Goal: Transaction & Acquisition: Subscribe to service/newsletter

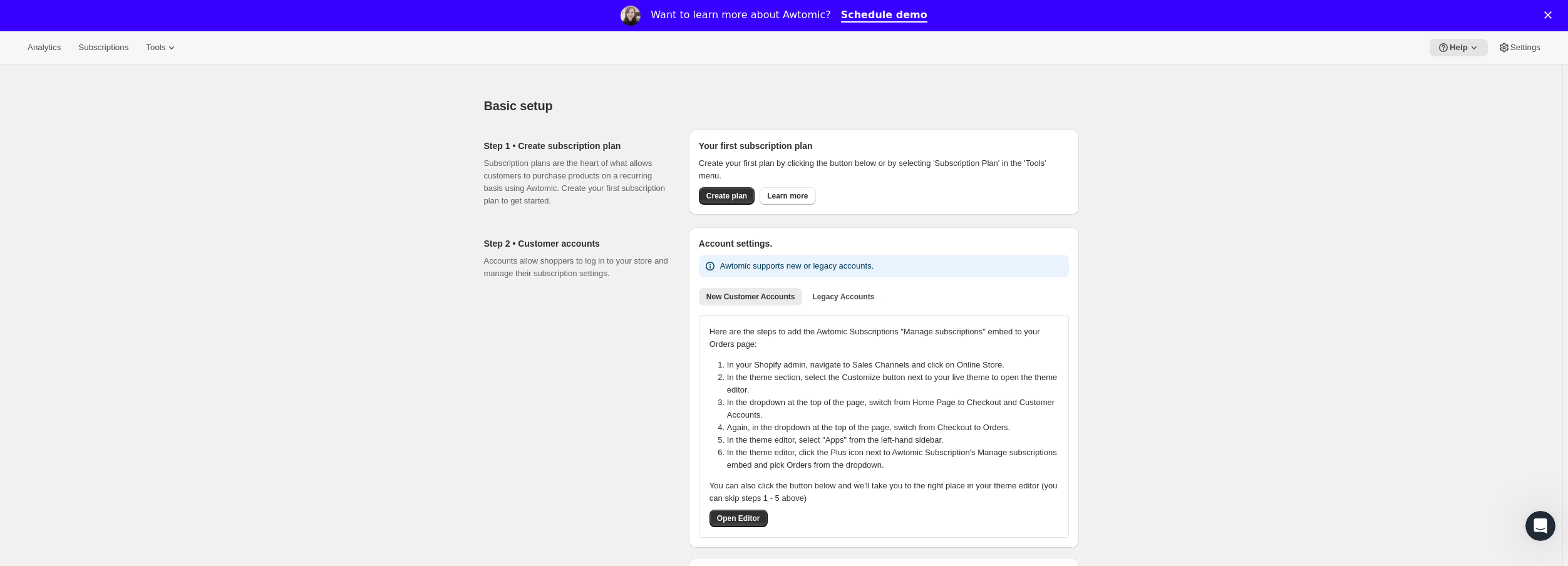
click at [1551, 15] on polygon "Close" at bounding box center [1548, 15] width 8 height 8
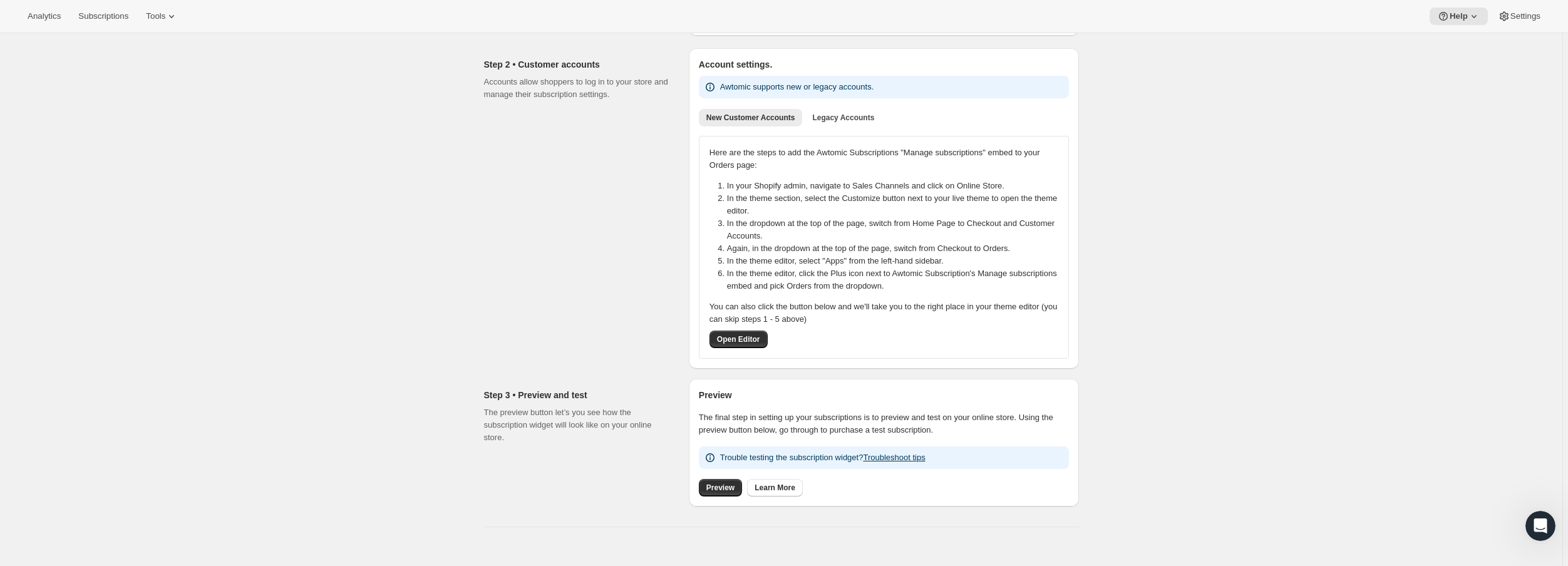
scroll to position [167, 0]
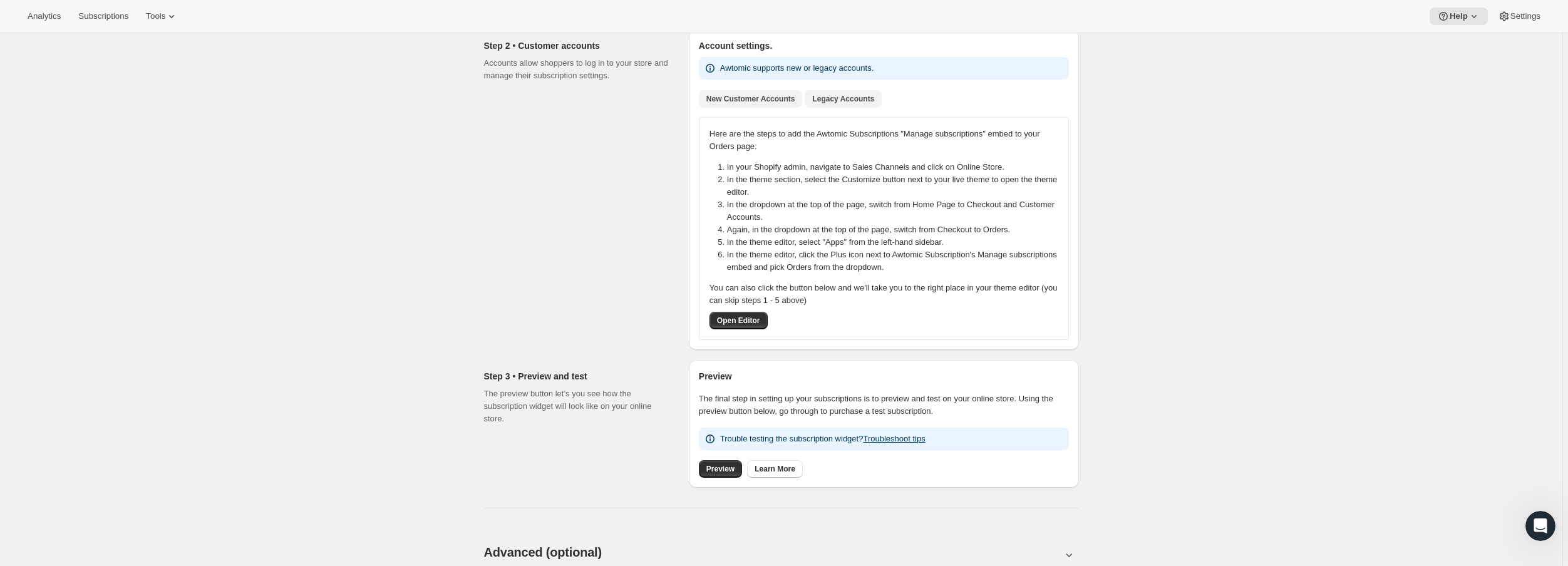
click at [841, 98] on span "Legacy Accounts" at bounding box center [842, 98] width 62 height 10
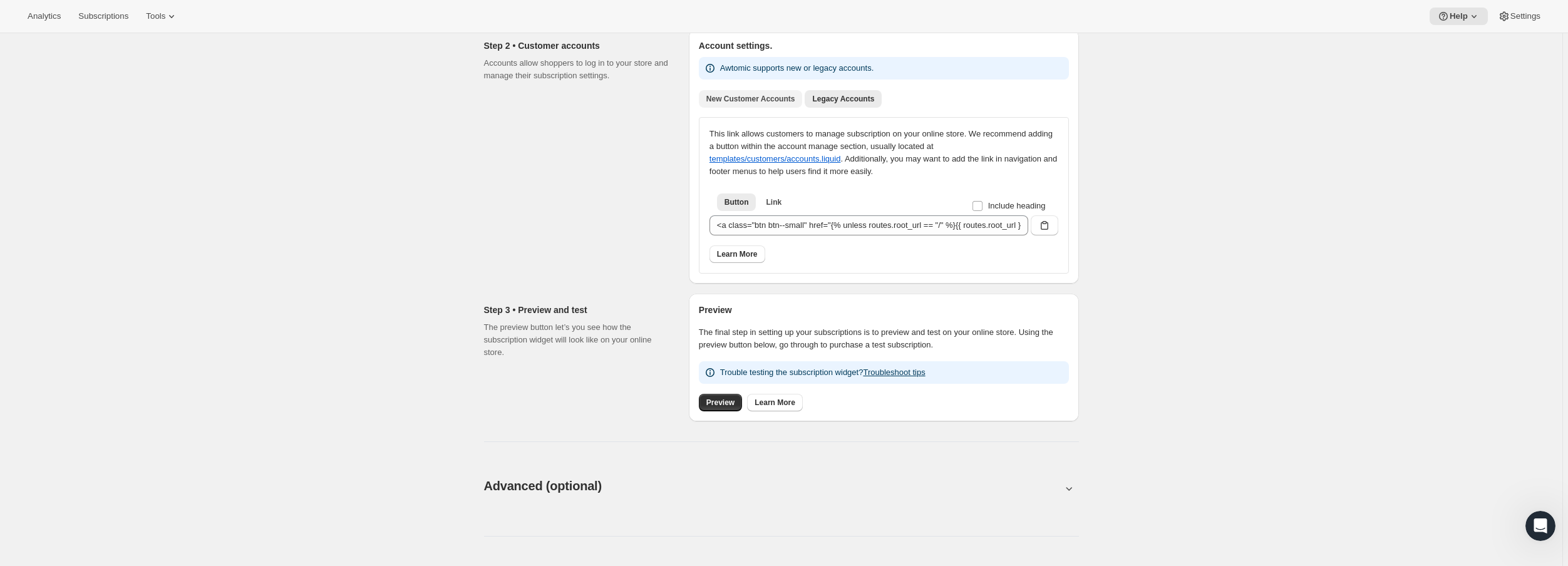
click at [768, 100] on span "New Customer Accounts" at bounding box center [750, 98] width 89 height 10
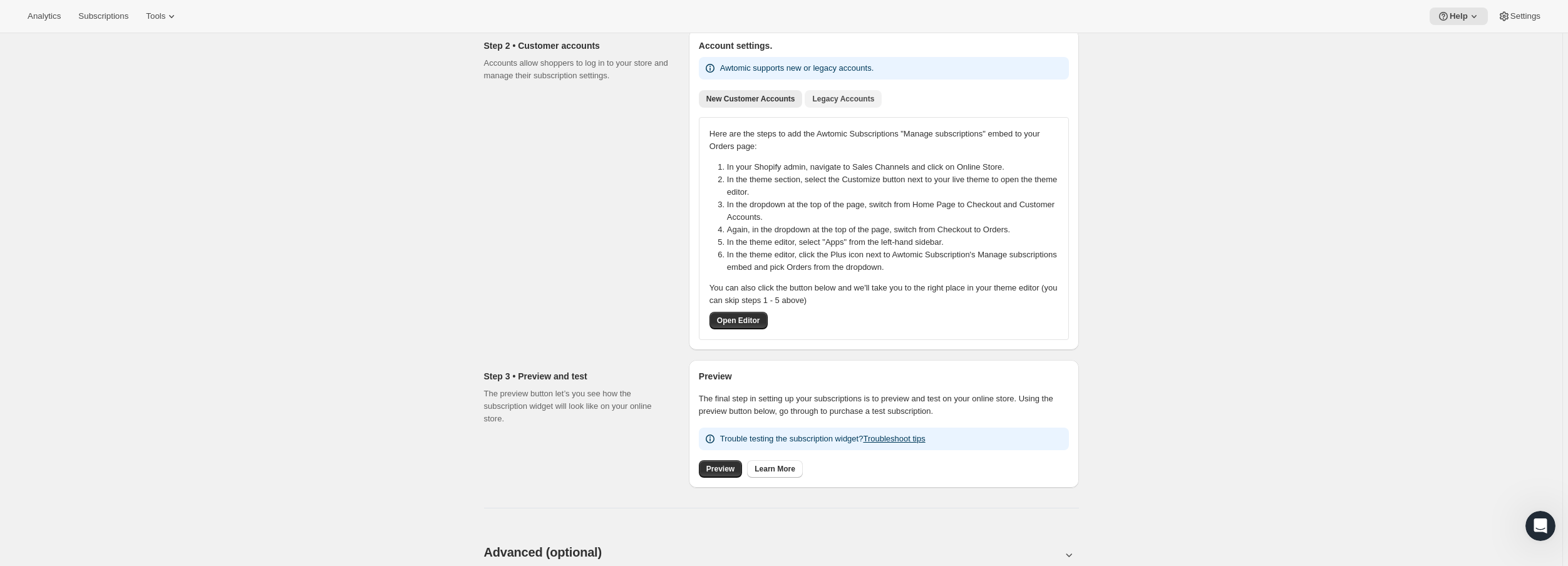
click at [848, 100] on span "Legacy Accounts" at bounding box center [842, 98] width 62 height 10
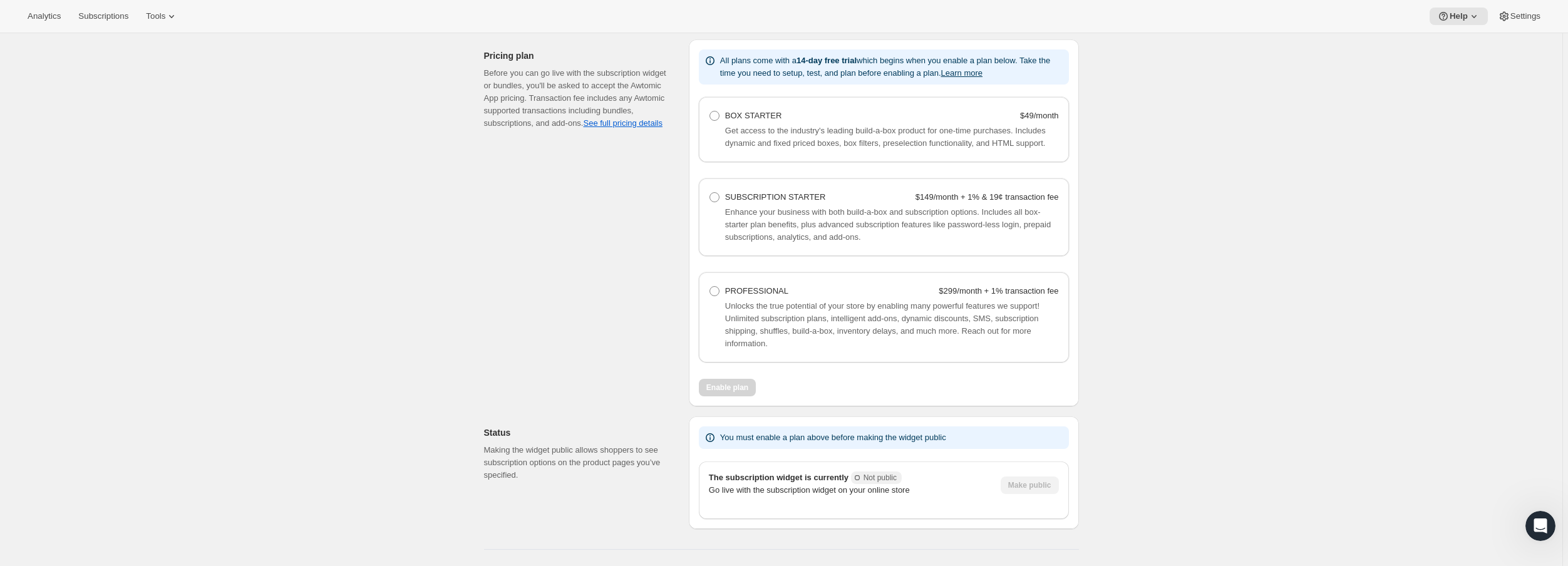
scroll to position [761, 0]
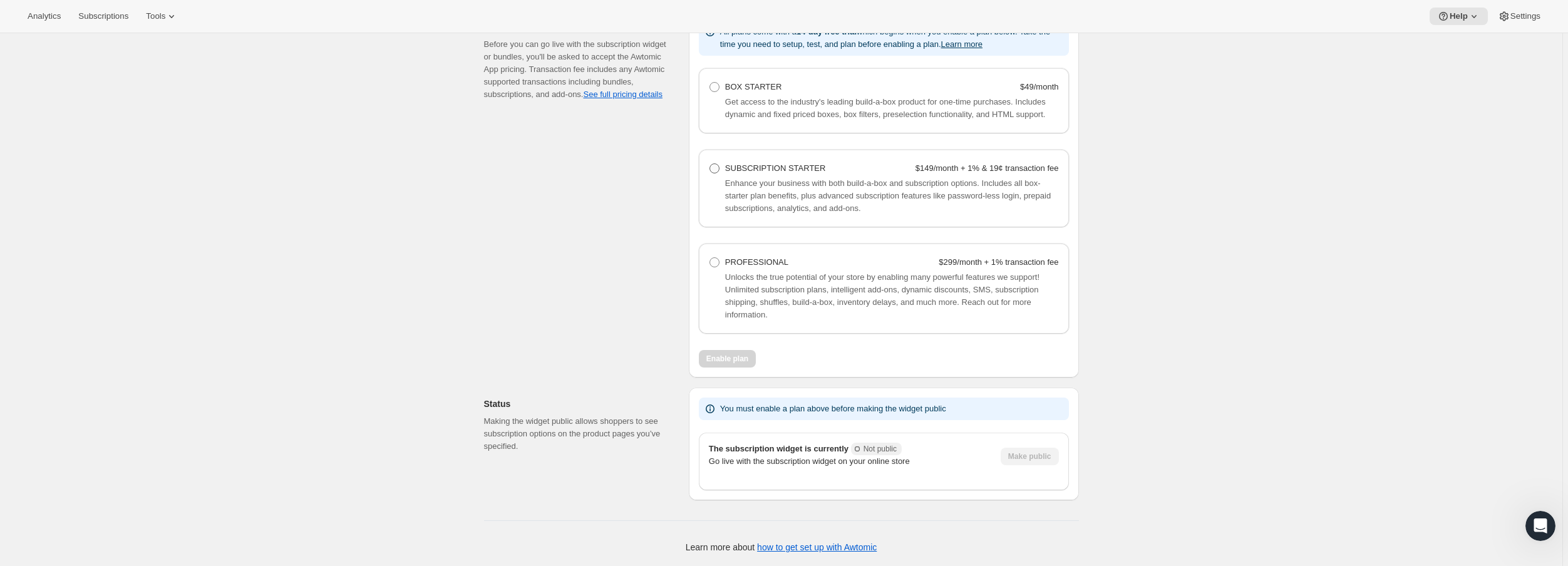
click at [816, 172] on div "SUBSCRIPTION STARTER $149/month + 1% & 19¢ transaction fee" at bounding box center [892, 168] width 334 height 12
click at [710, 164] on Starter "SUBSCRIPTION STARTER $149/month + 1% & 19¢ transaction fee" at bounding box center [709, 164] width 1 height 1
radio Starter "true"
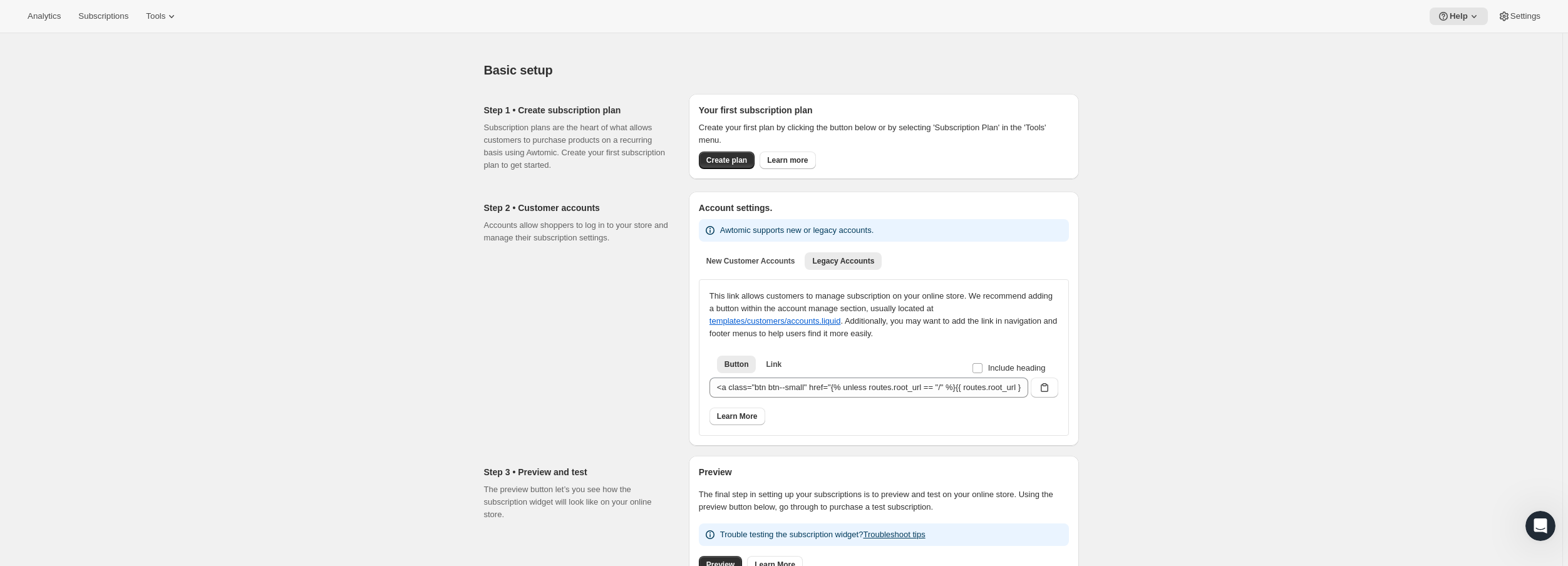
scroll to position [0, 0]
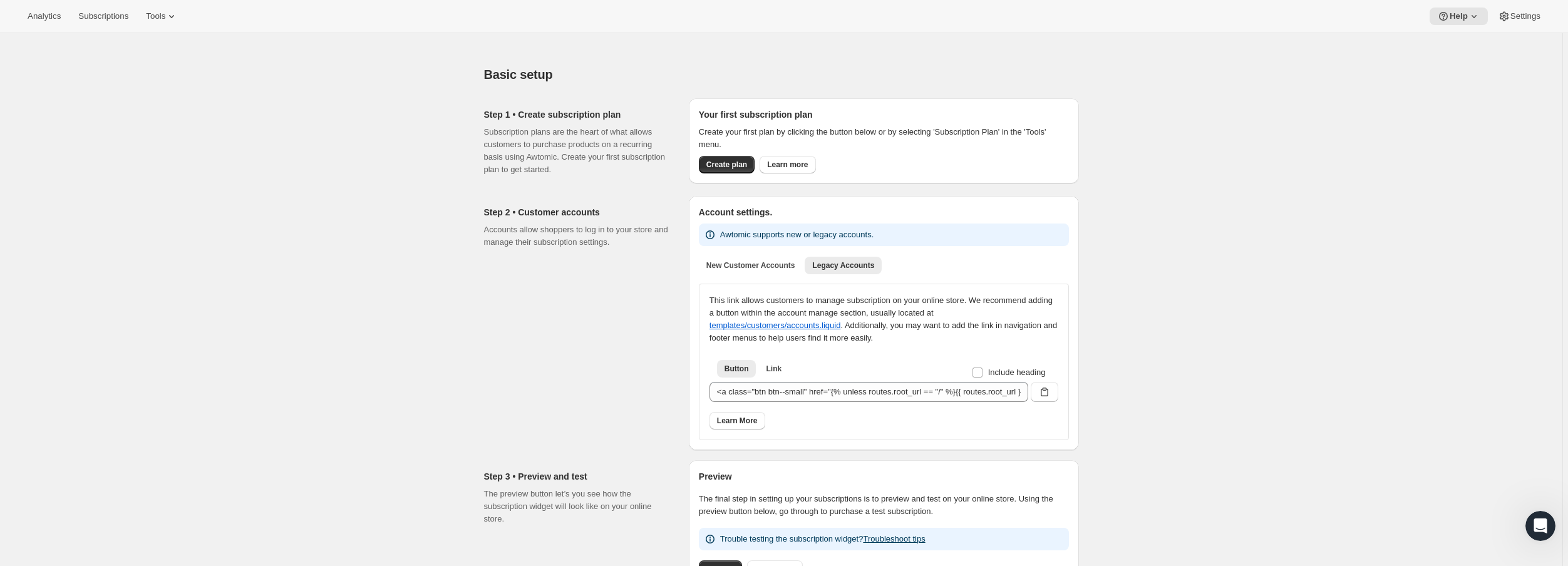
click at [778, 274] on div "New Customer Accounts Legacy Accounts More views New Customer Accounts Legacy A…" at bounding box center [884, 265] width 385 height 27
click at [841, 268] on span "Legacy Accounts" at bounding box center [842, 265] width 62 height 10
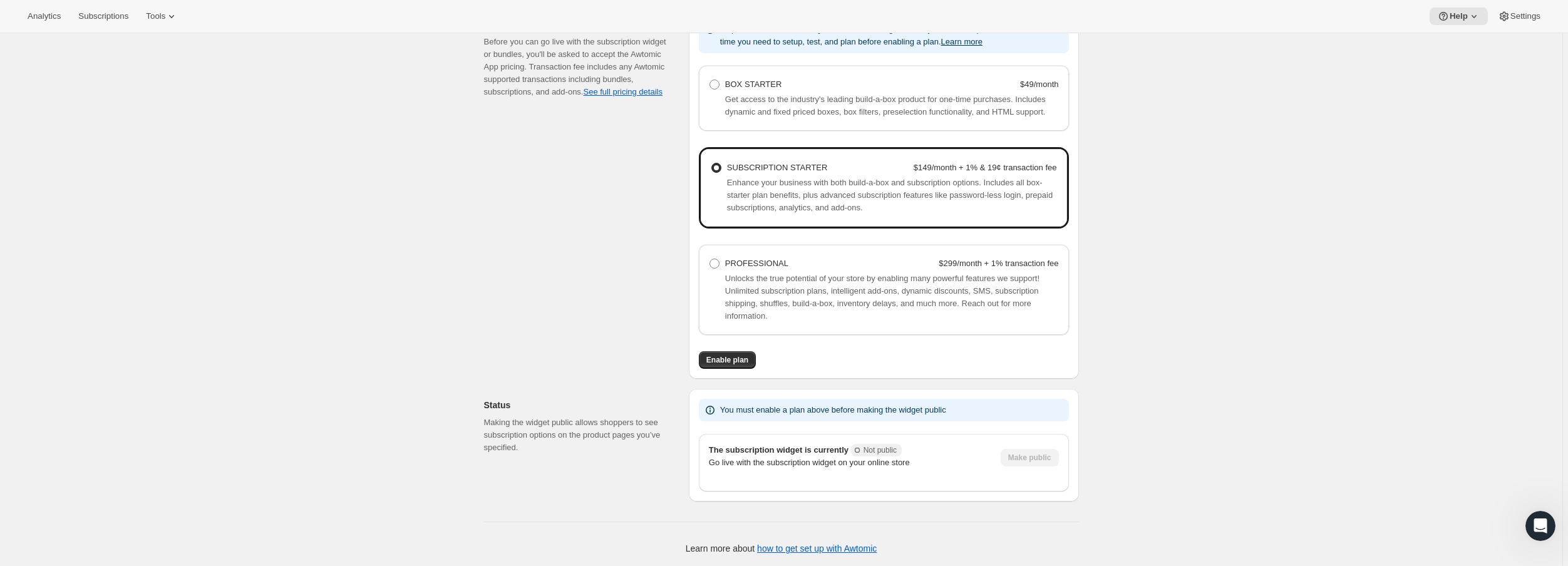
scroll to position [764, 0]
click at [727, 358] on span "Enable plan" at bounding box center [727, 358] width 42 height 10
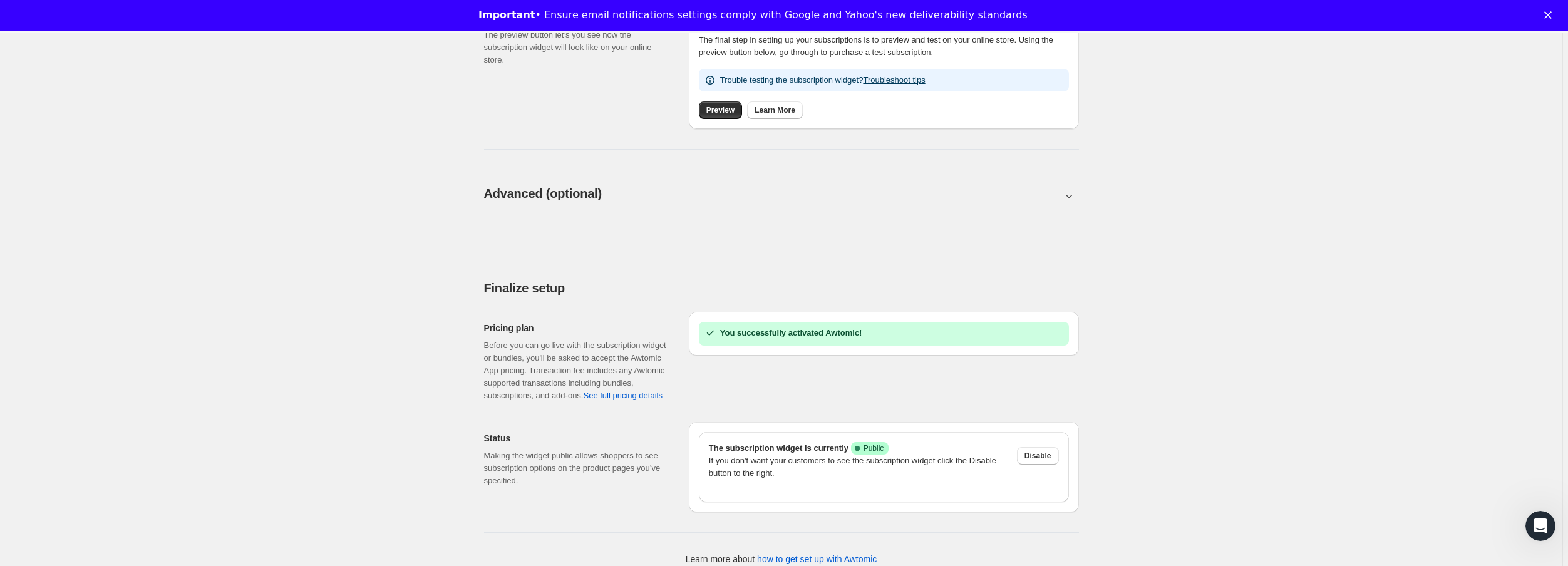
scroll to position [568, 0]
